Goal: Information Seeking & Learning: Learn about a topic

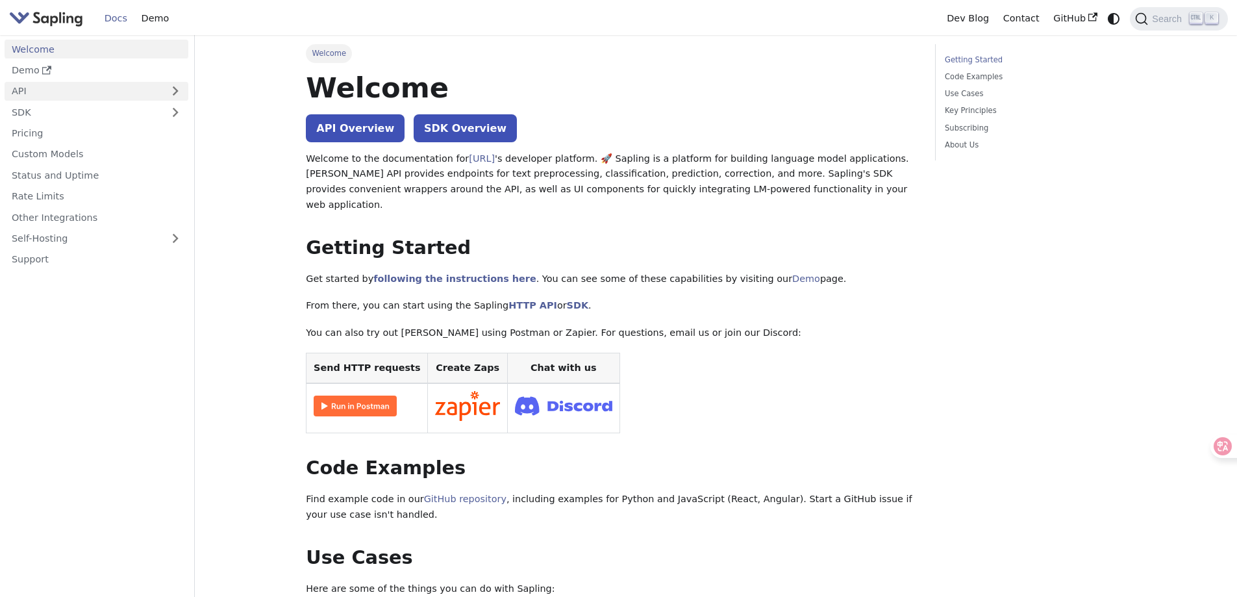
click at [137, 92] on link "API" at bounding box center [84, 91] width 158 height 19
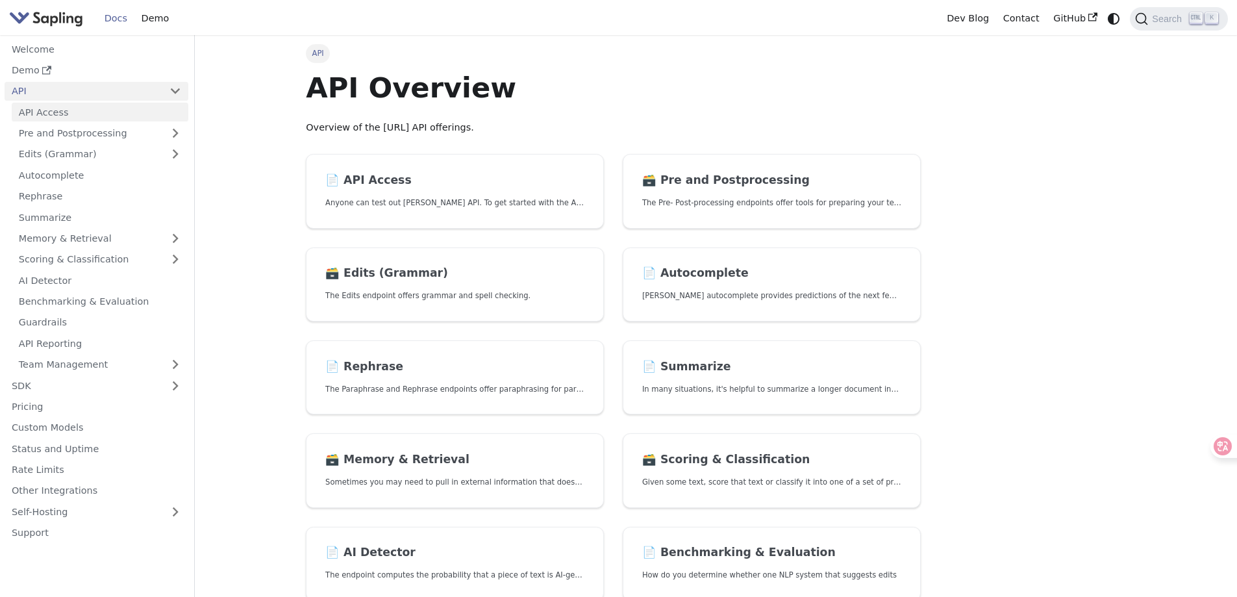
click at [117, 117] on link "API Access" at bounding box center [100, 112] width 177 height 19
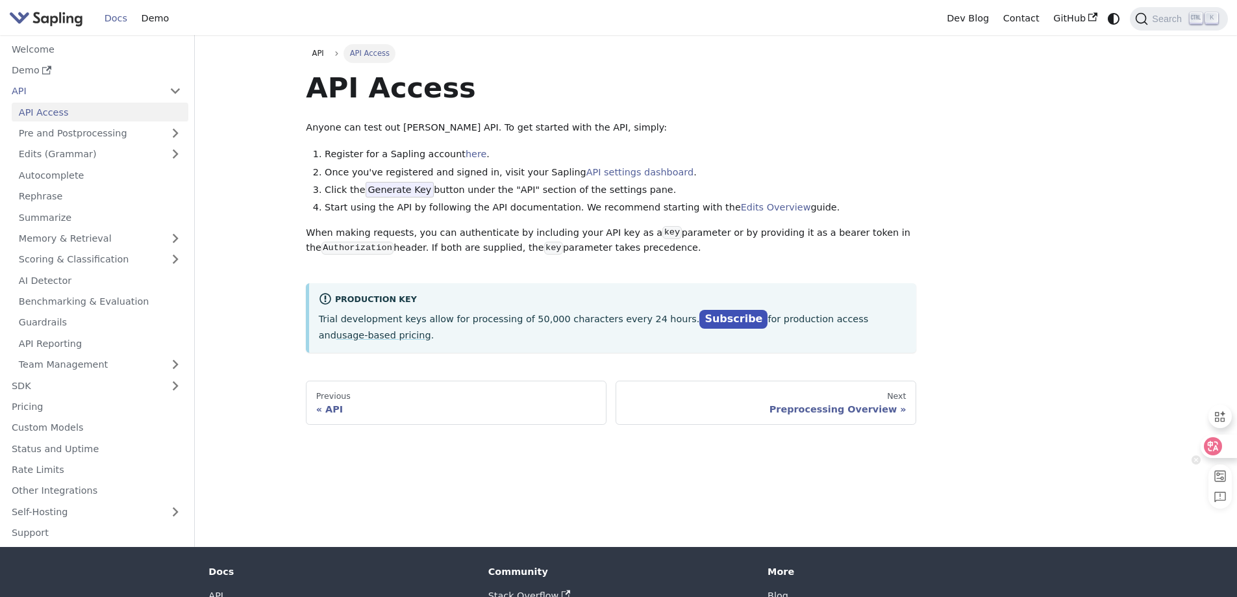
click at [1211, 446] on icon at bounding box center [1212, 446] width 11 height 10
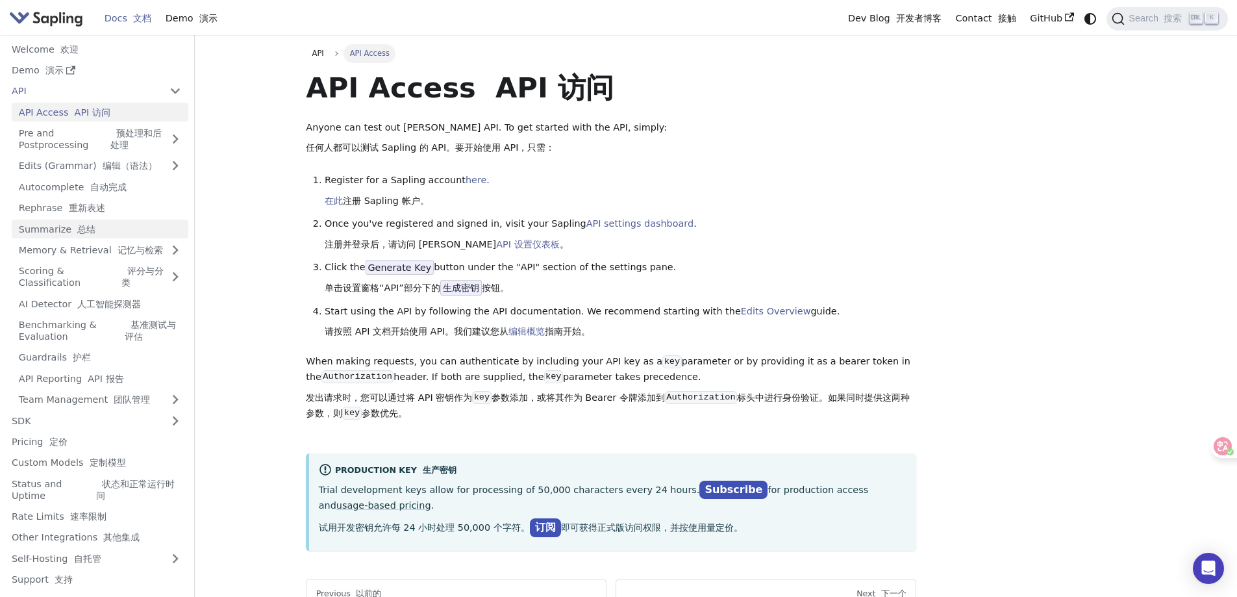
click at [161, 231] on link "Summarize 总结" at bounding box center [100, 228] width 177 height 19
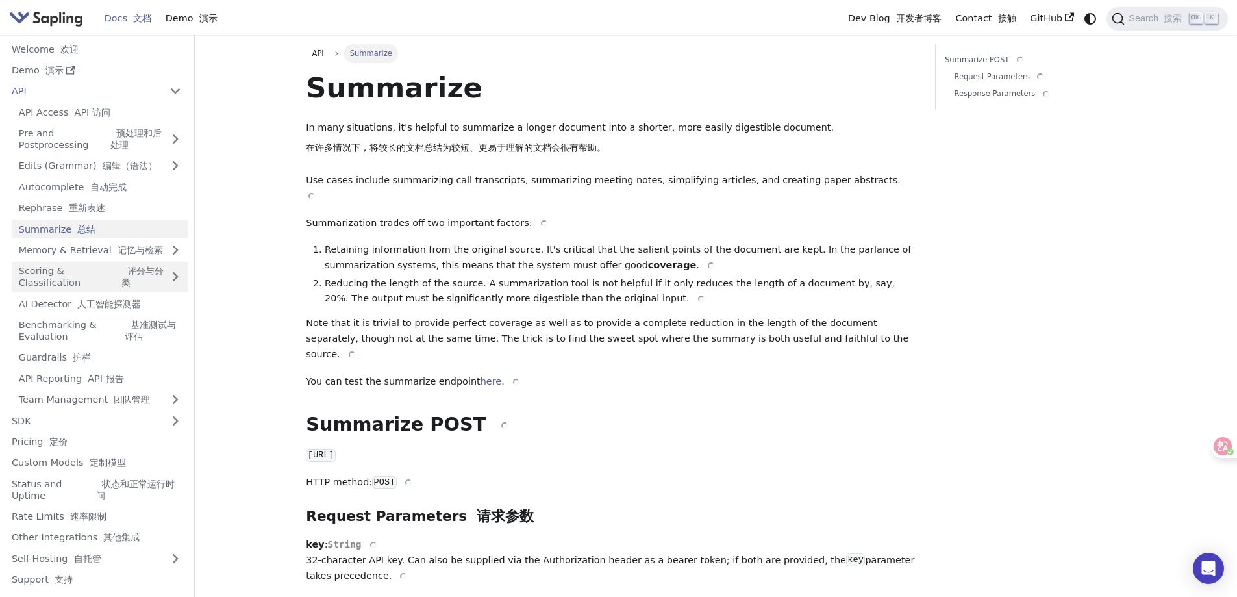
click at [151, 268] on font "评分与分类" at bounding box center [142, 276] width 42 height 22
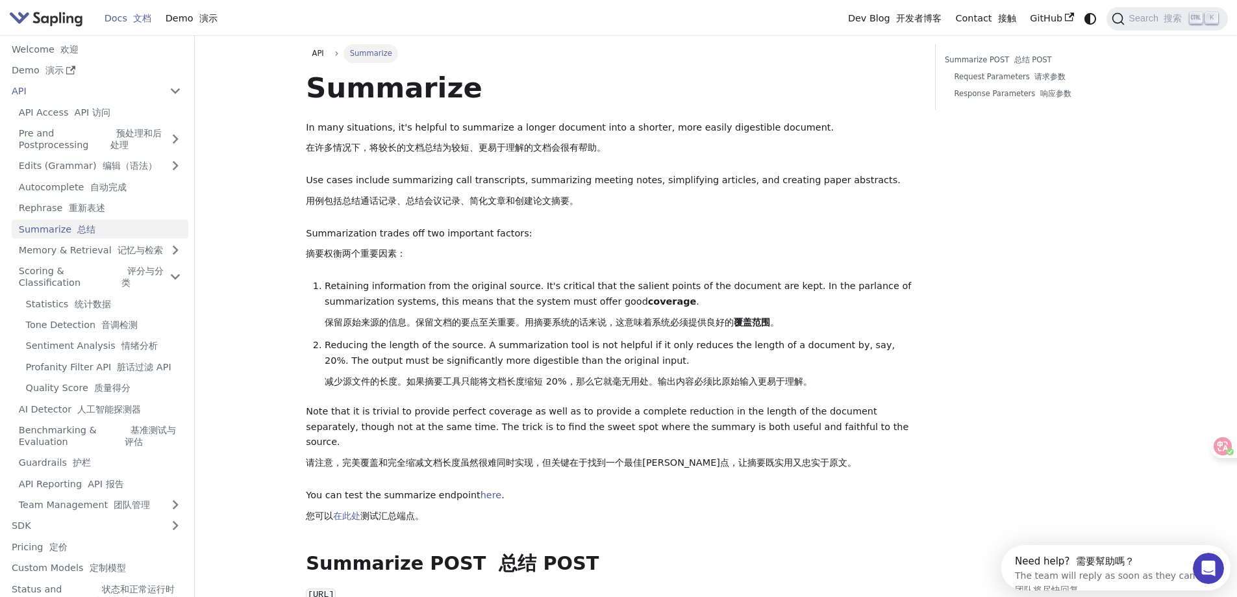
click at [130, 418] on ul "API Access API 访问 Pre and Postprocessing 预处理和后处理 Edits (Grammar) 编辑（语法） Autocom…" at bounding box center [97, 308] width 184 height 411
click at [131, 407] on font "人工智能探测器" at bounding box center [109, 409] width 64 height 10
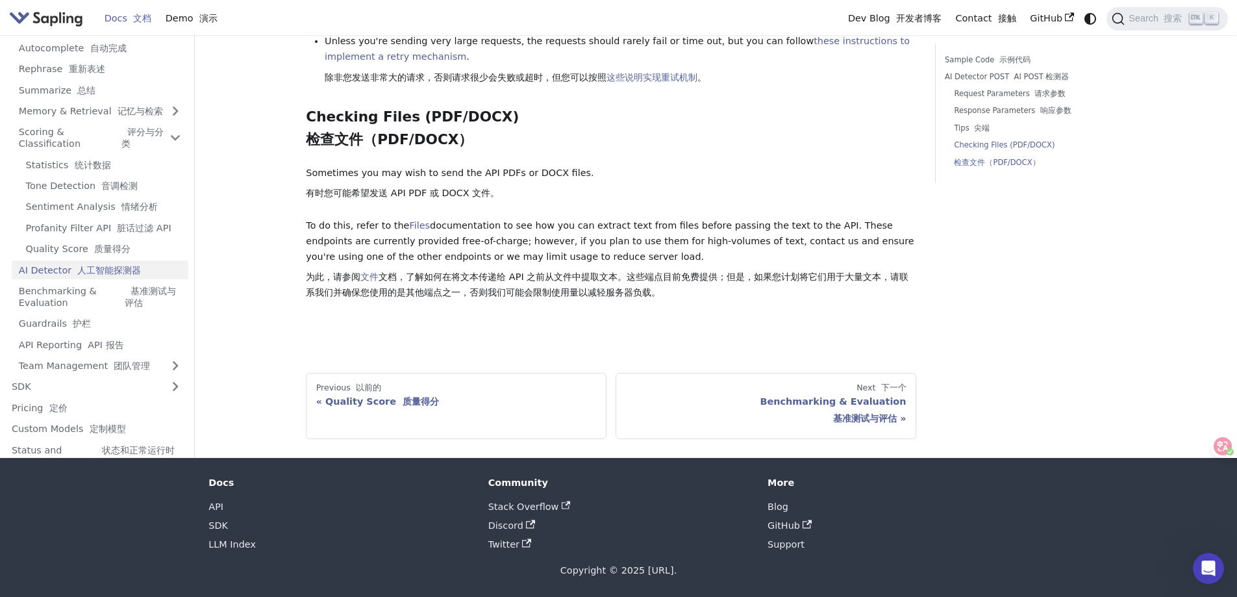
scroll to position [2555, 0]
